Goal: Use online tool/utility: Utilize a website feature to perform a specific function

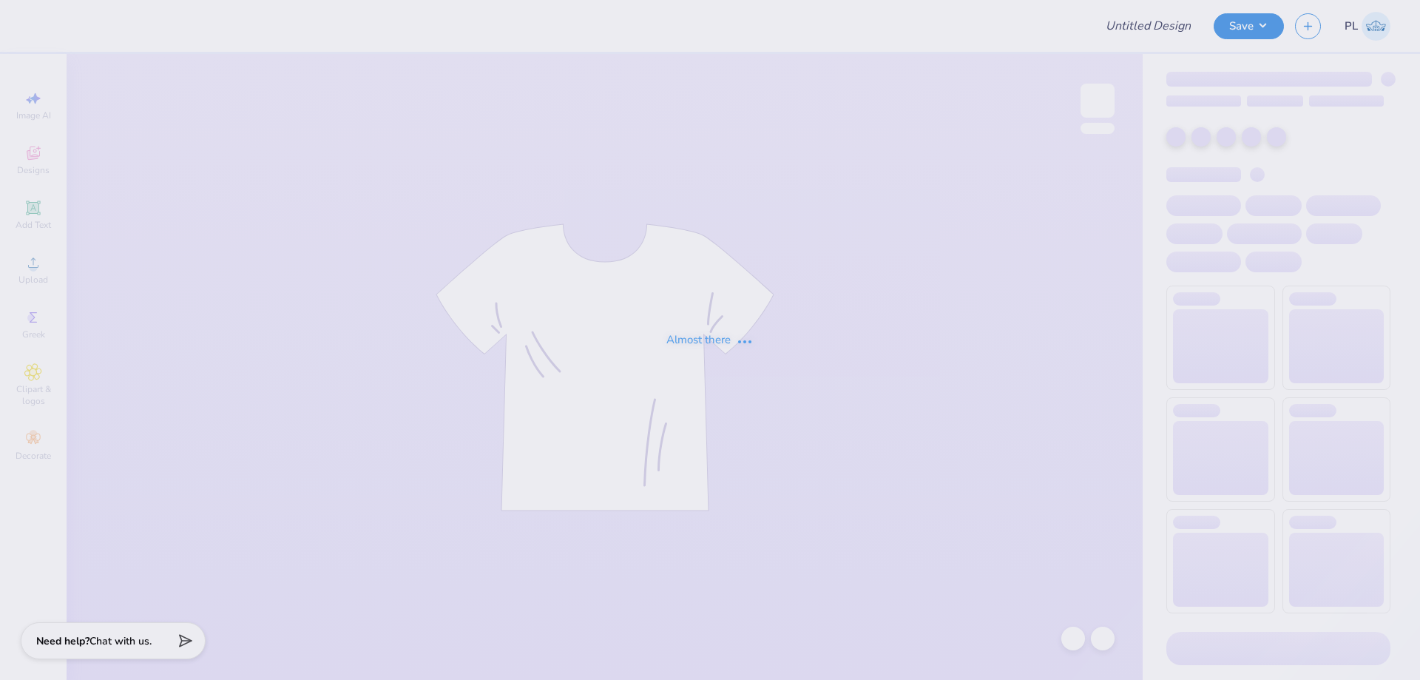
type input "Emily Walter : Nova Southeastern University"
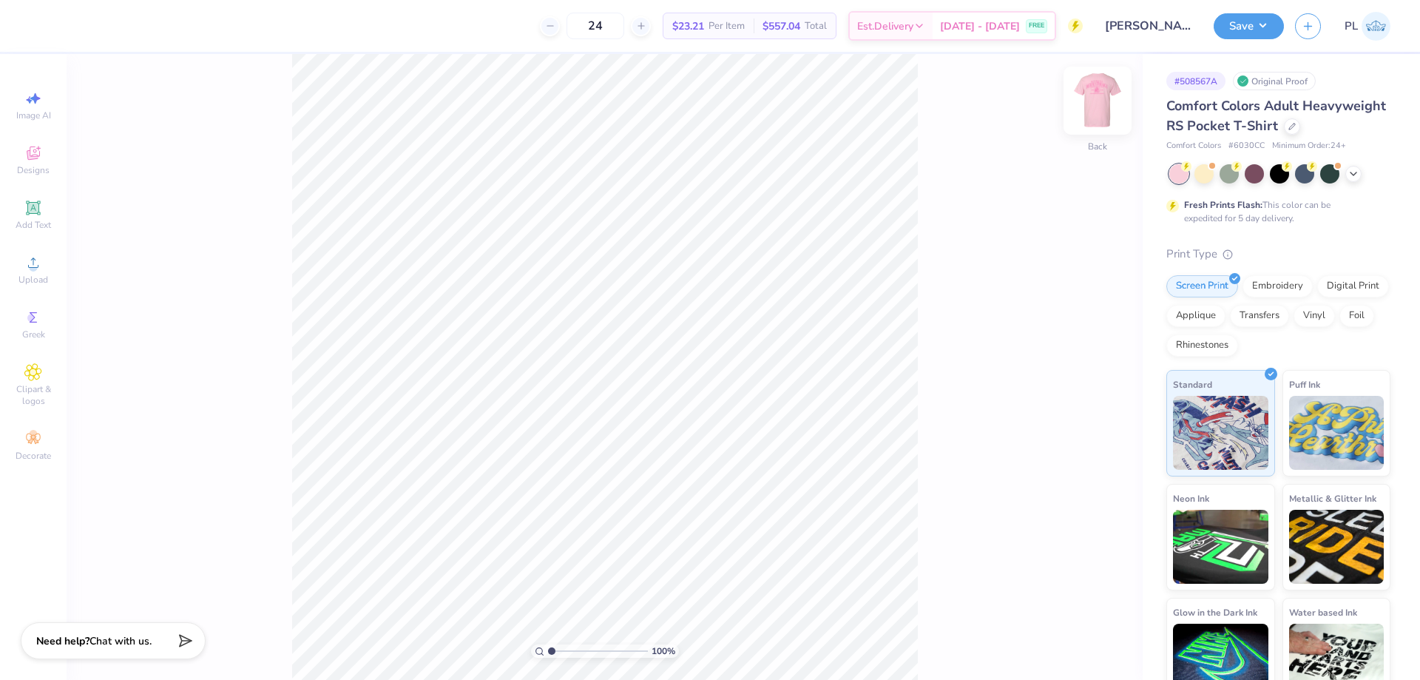
click at [1104, 112] on img at bounding box center [1097, 100] width 59 height 59
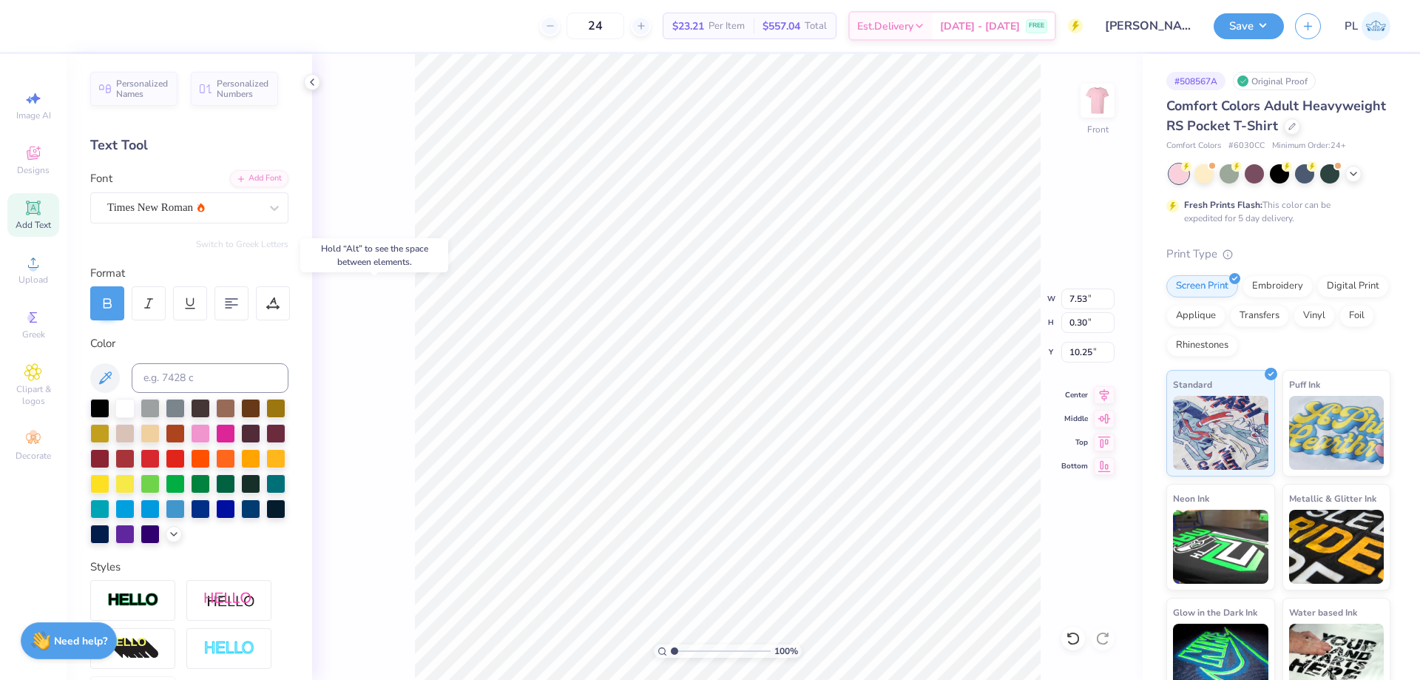
type input "1.06"
type input "0.38"
type input "8.28"
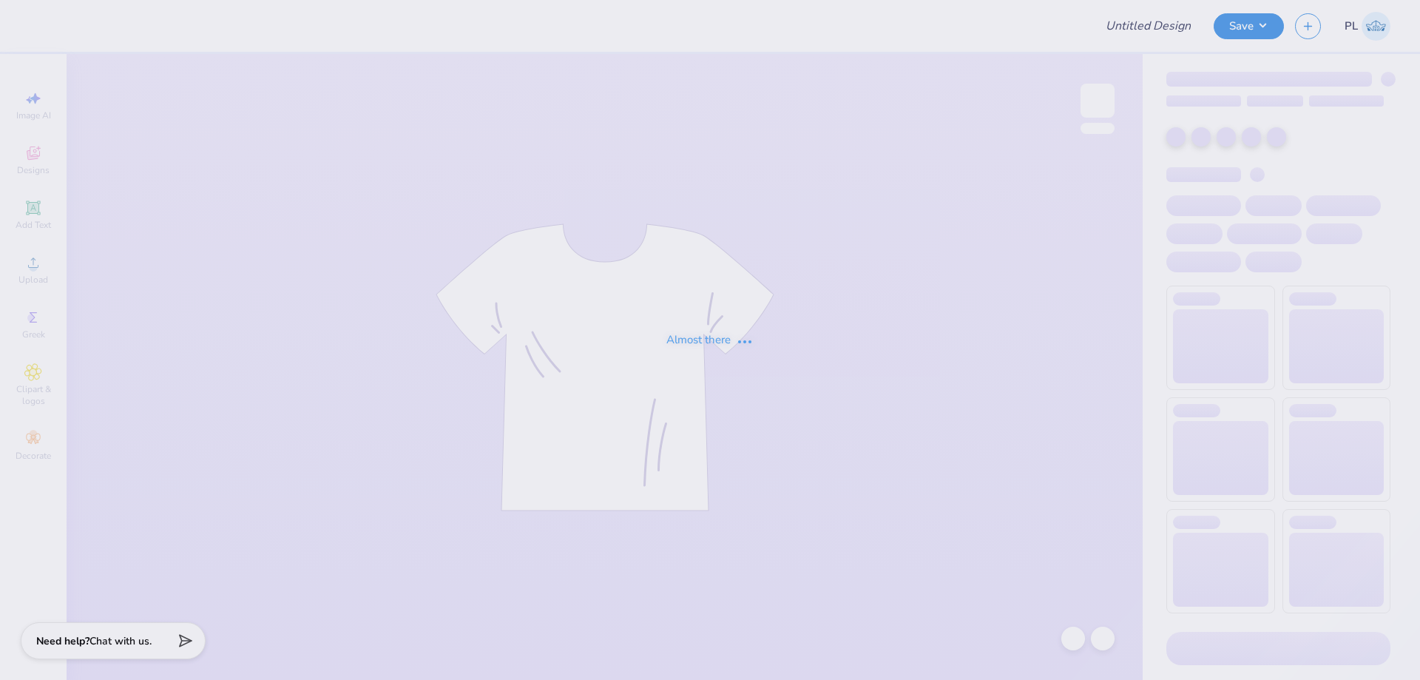
type input "school : Emilia Martinez"
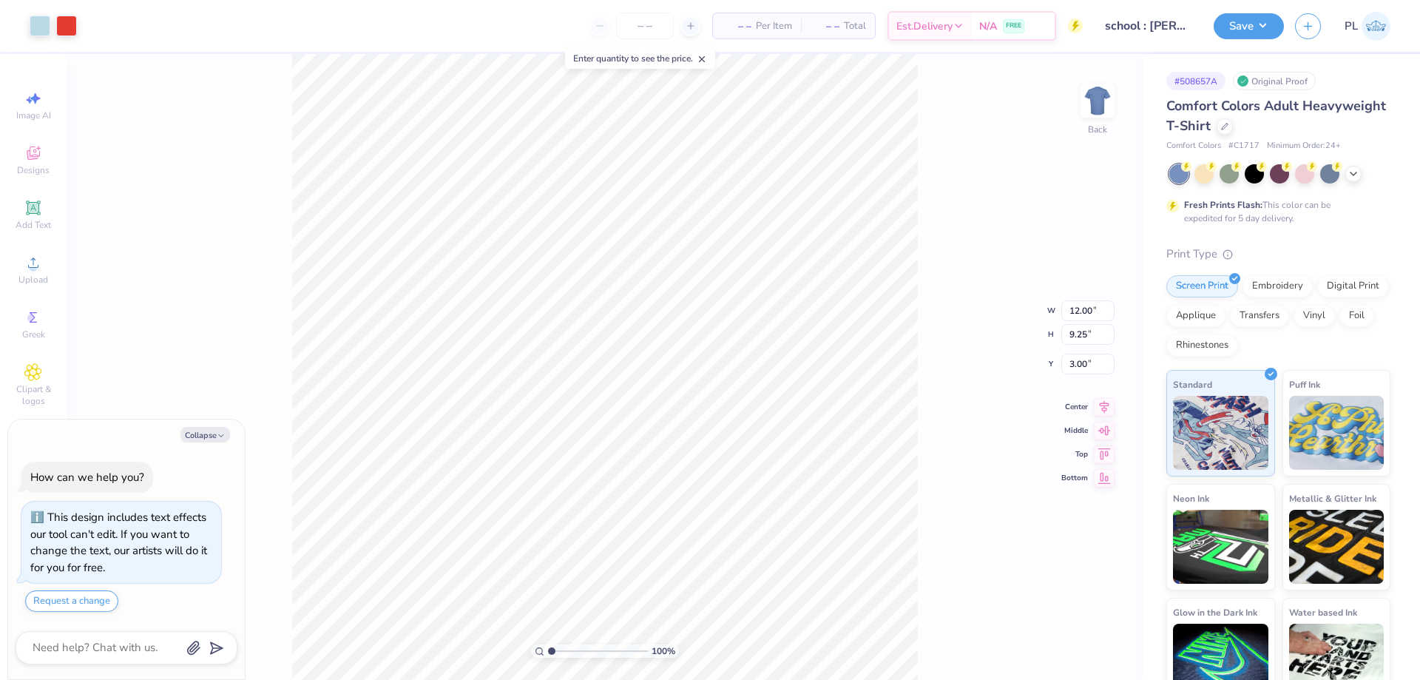
type textarea "x"
type input "7.31"
type textarea "x"
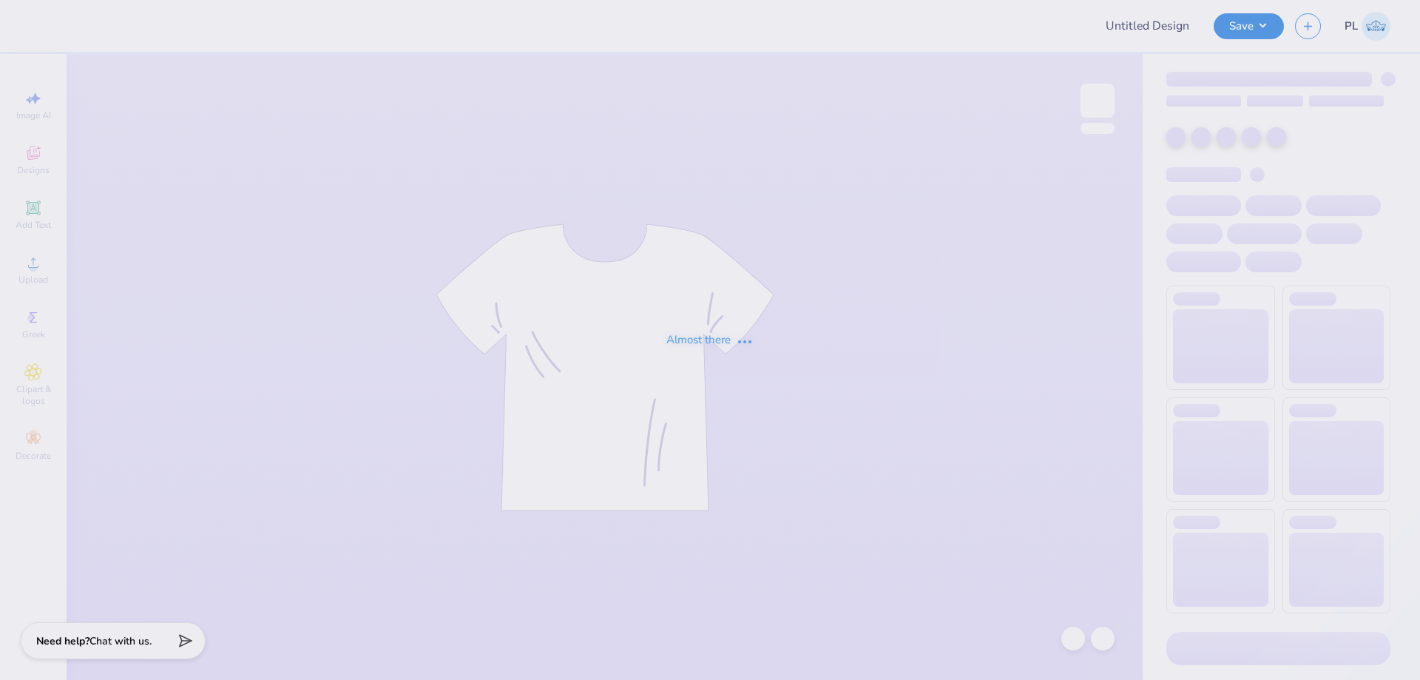
type input "ZTA - homecoming merch"
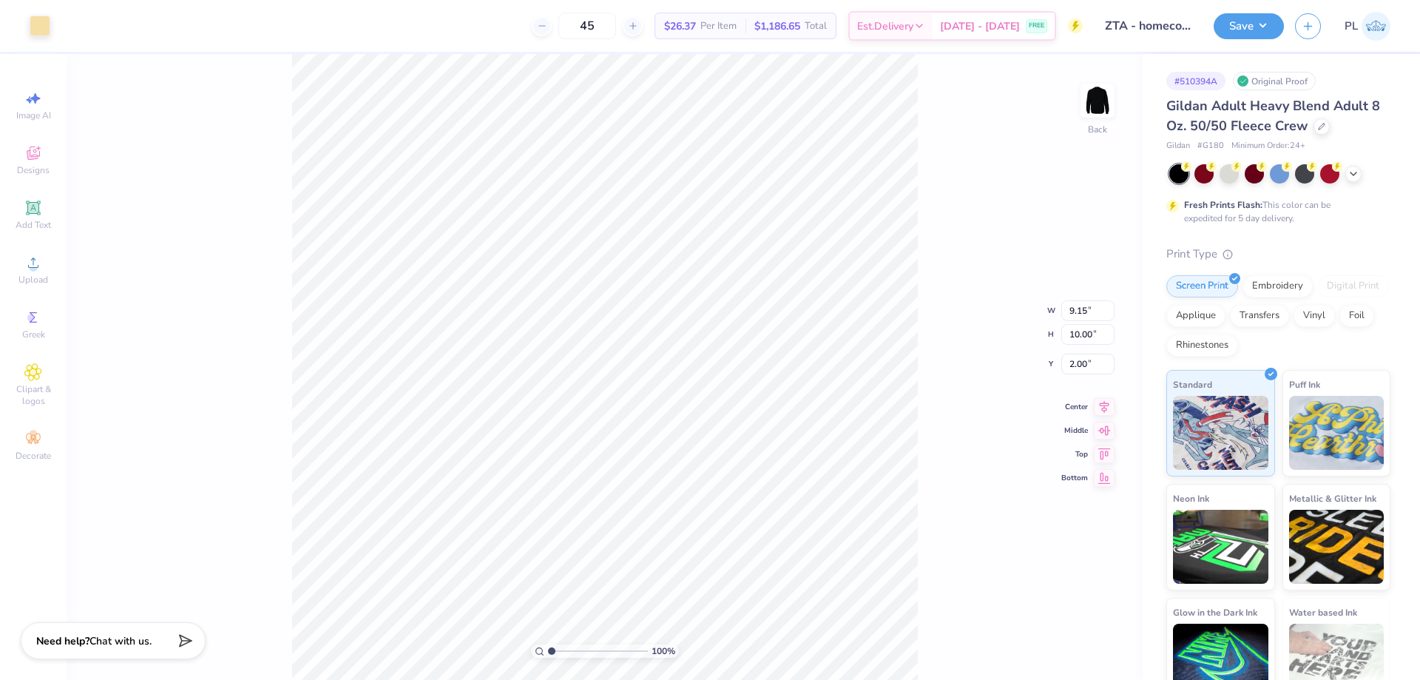
type input "5.03"
